Goal: Task Accomplishment & Management: Manage account settings

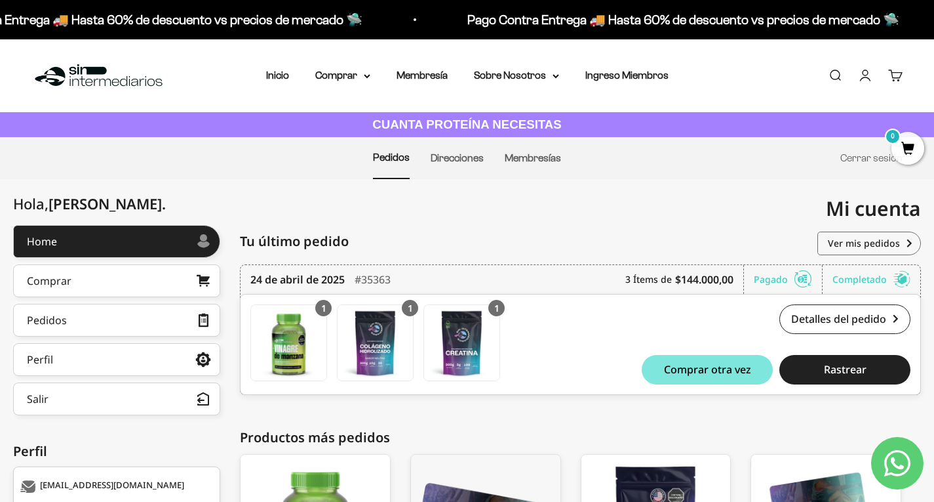
scroll to position [94, 0]
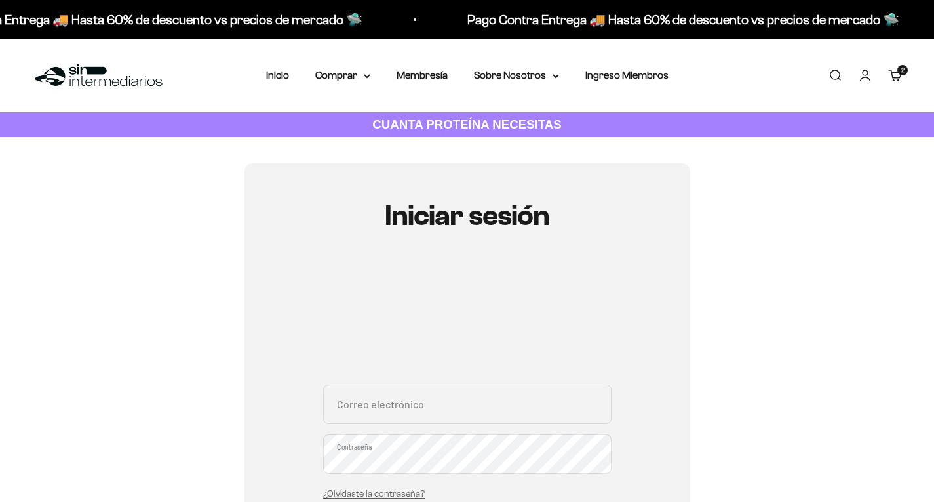
scroll to position [131, 0]
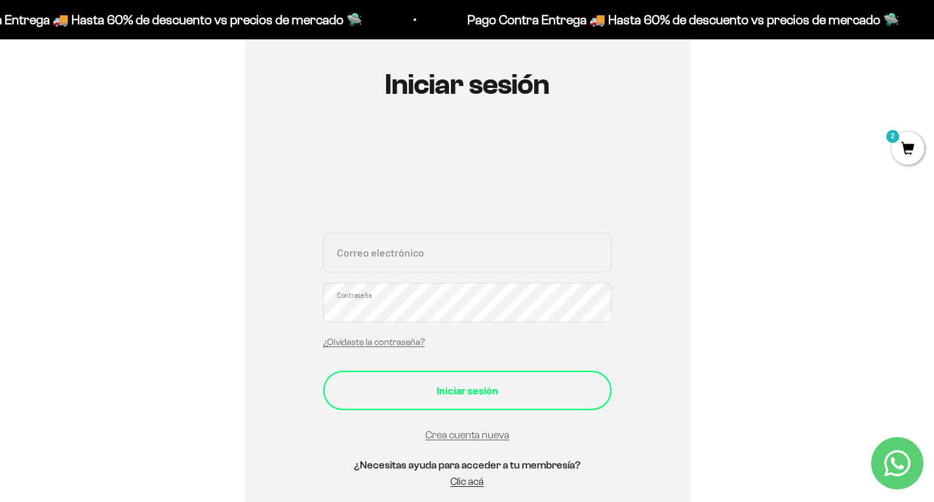
type input "[EMAIL_ADDRESS][DOMAIN_NAME]"
click at [481, 392] on div "Iniciar sesión" at bounding box center [467, 390] width 236 height 17
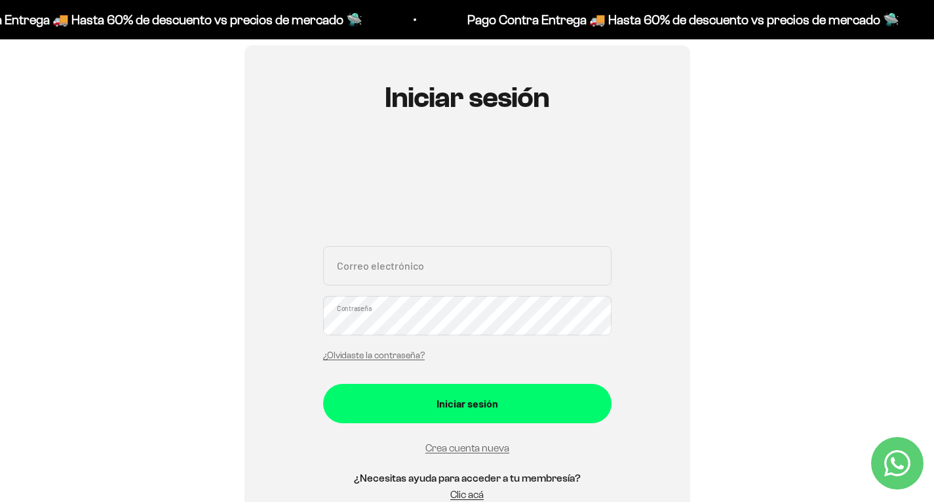
scroll to position [131, 0]
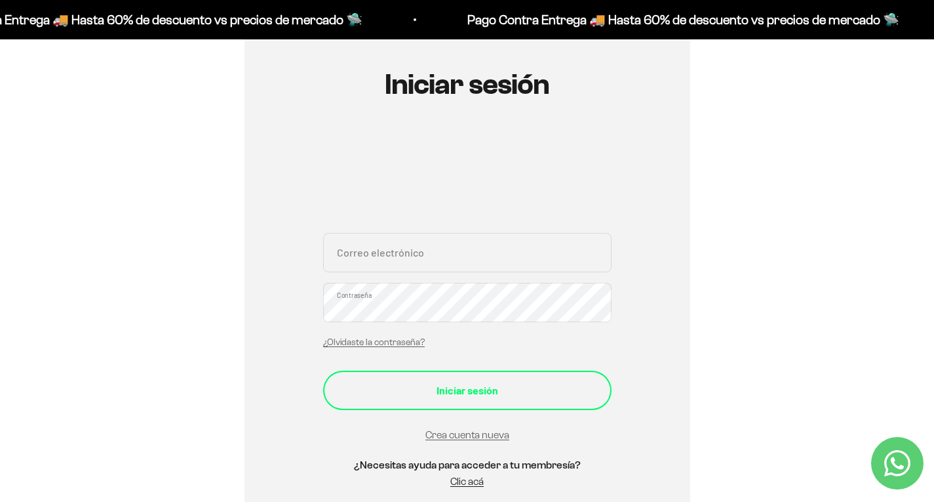
type input "[EMAIL_ADDRESS][DOMAIN_NAME]"
click at [450, 387] on div "Iniciar sesión" at bounding box center [467, 390] width 236 height 17
